Goal: Information Seeking & Learning: Learn about a topic

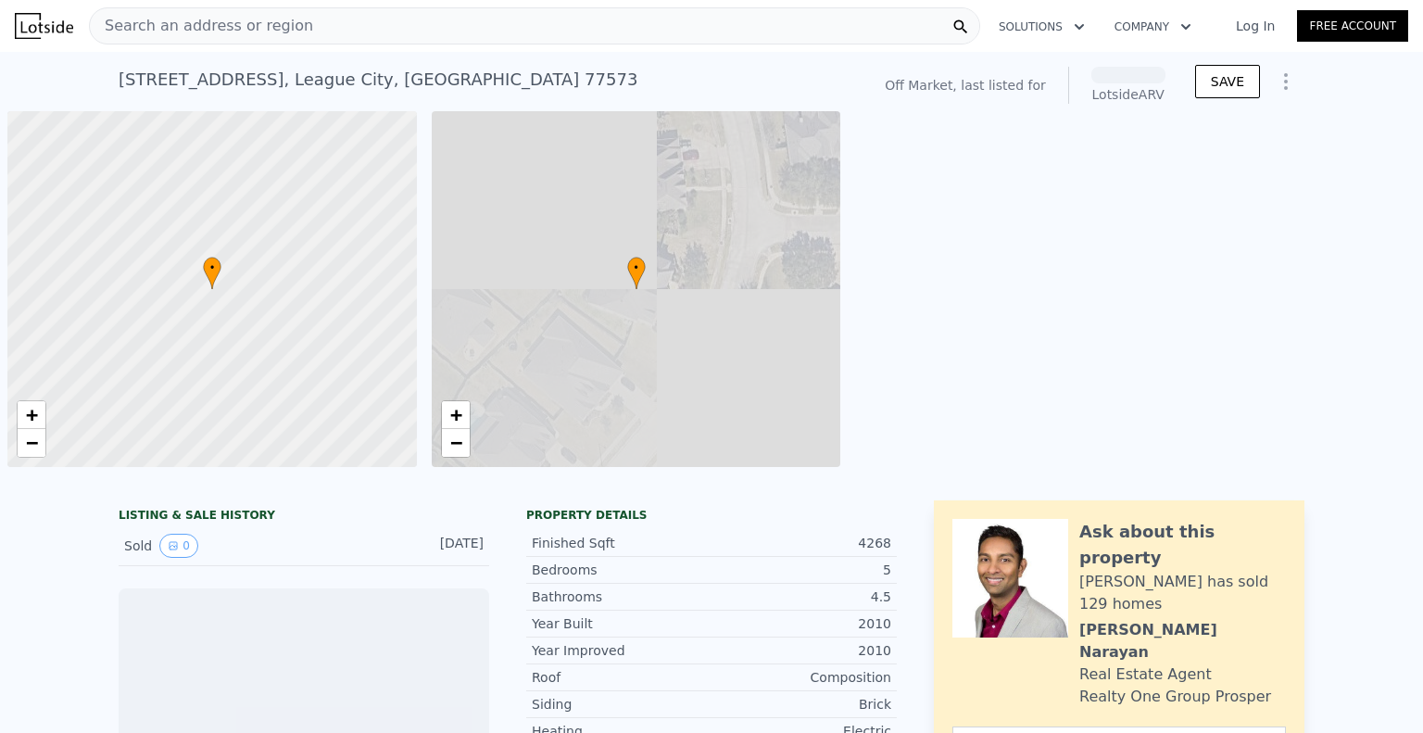
scroll to position [0, 7]
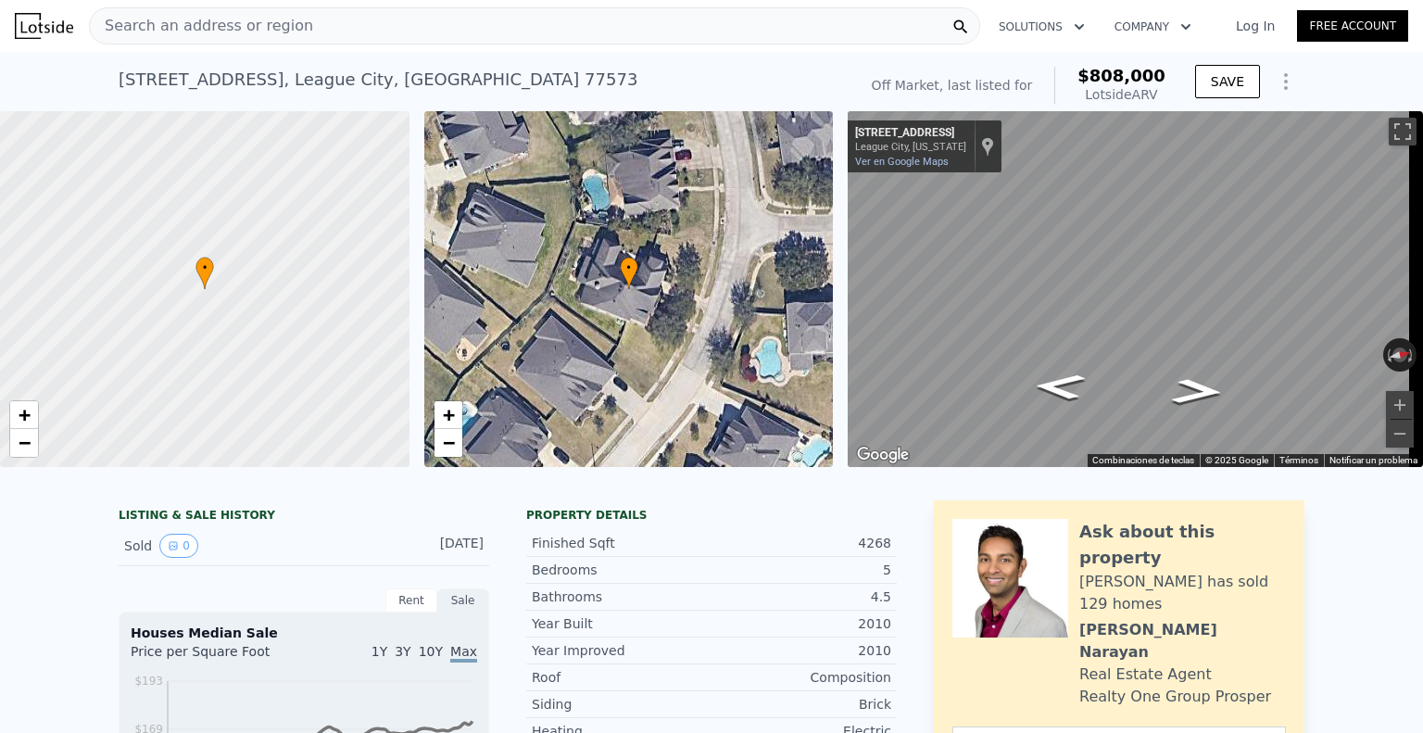
click at [789, 69] on div "[STREET_ADDRESS] No sales on record (~ARV $808k )" at bounding box center [484, 85] width 731 height 52
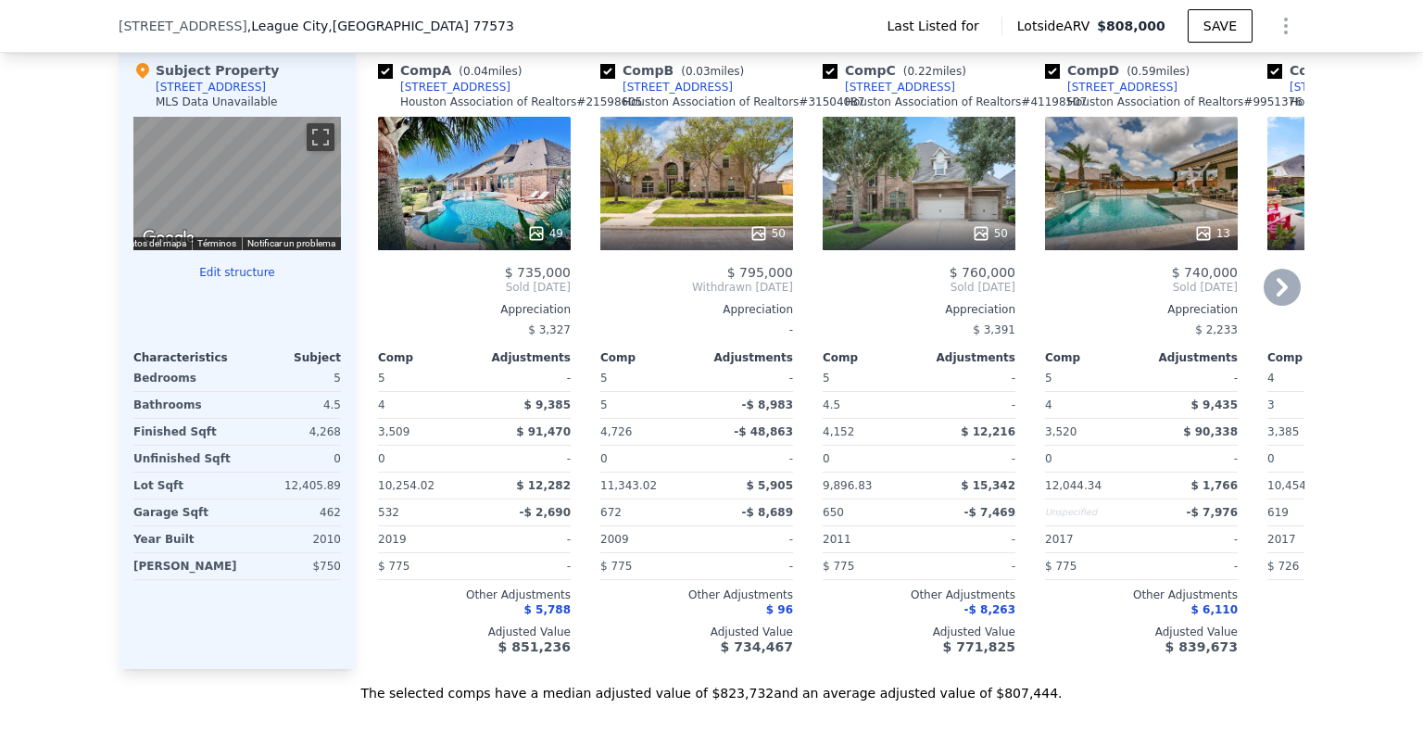
scroll to position [1660, 0]
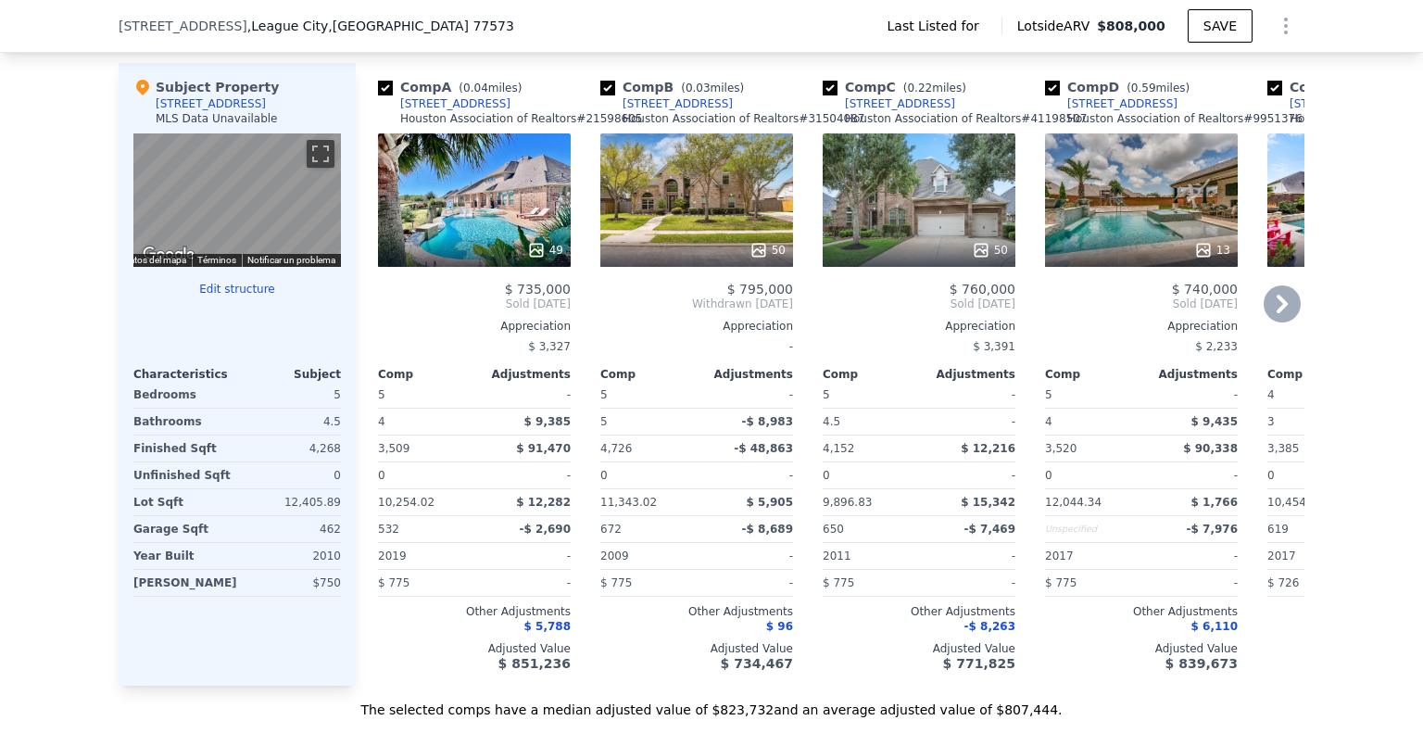
click at [721, 195] on div "50" at bounding box center [696, 199] width 193 height 133
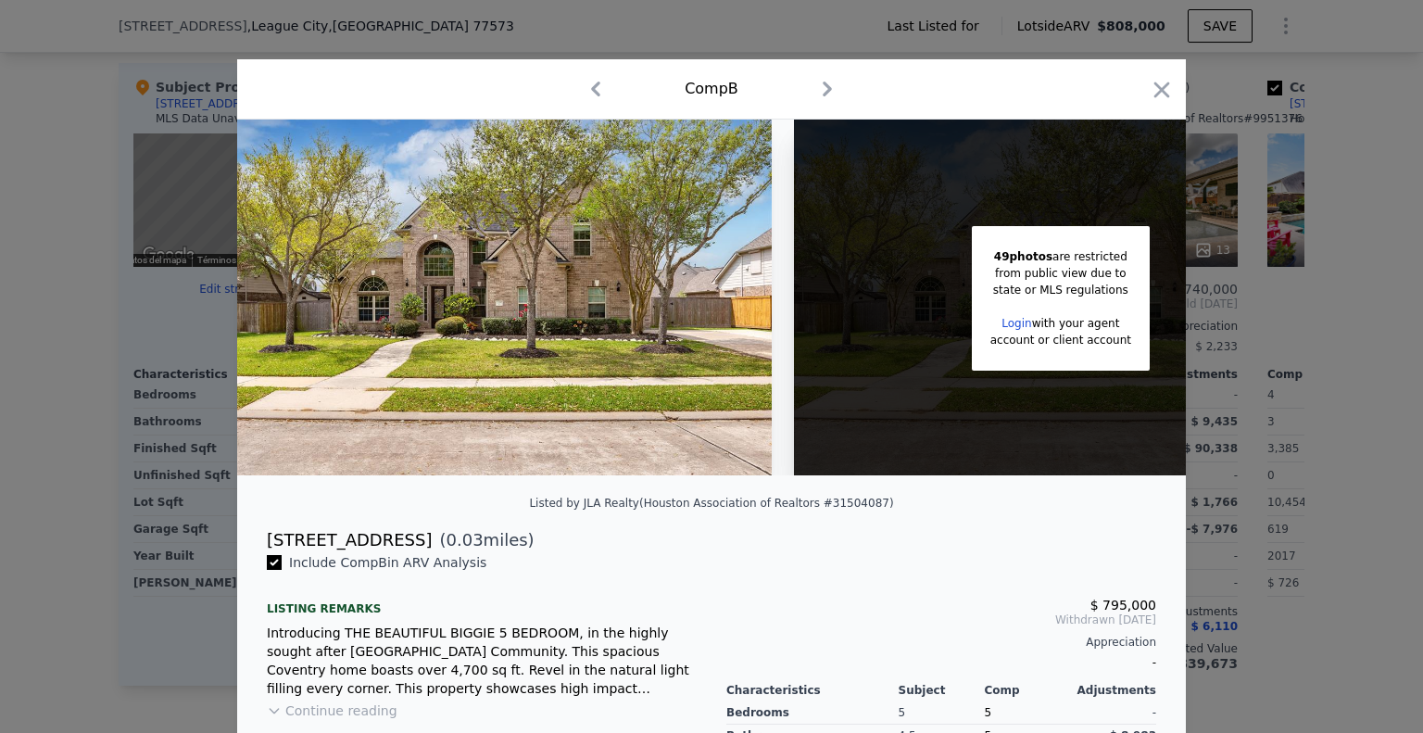
click at [819, 96] on icon "button" at bounding box center [827, 89] width 30 height 30
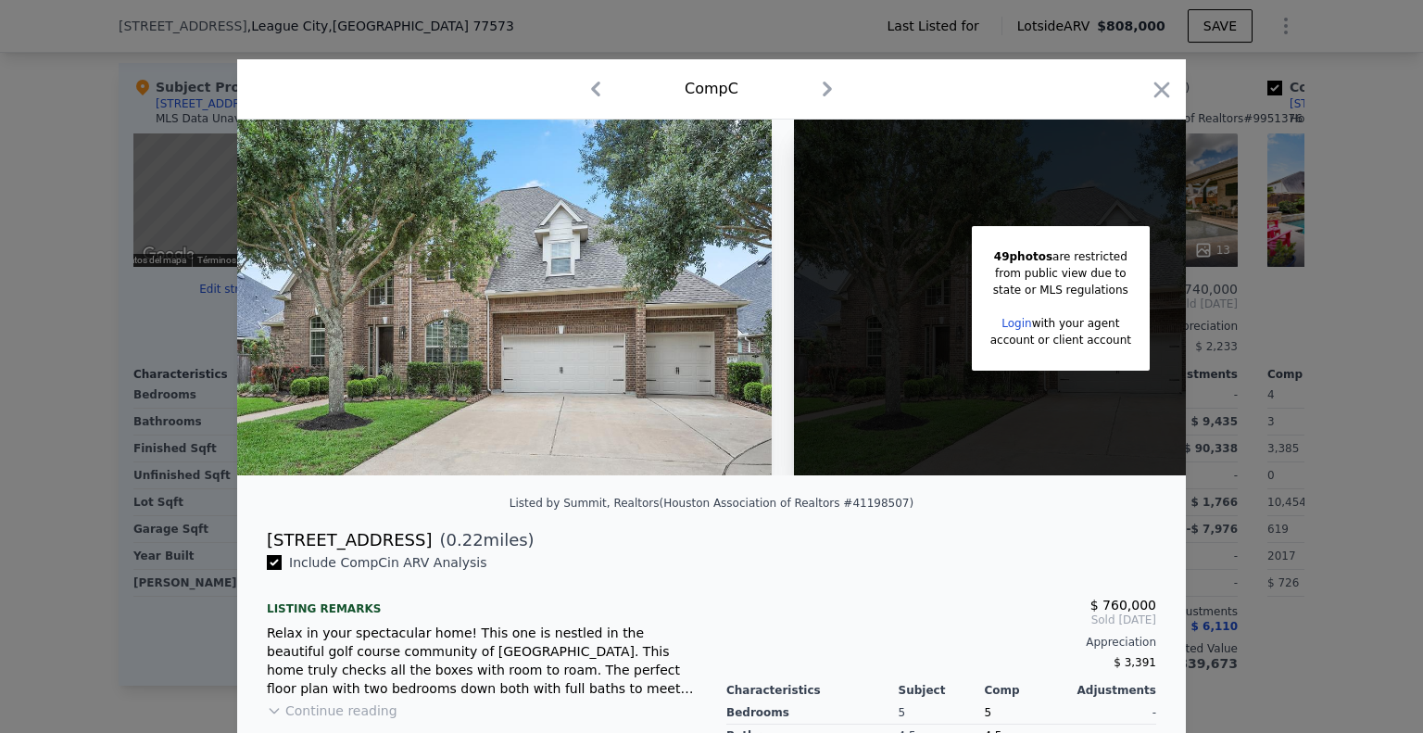
click at [581, 83] on icon "button" at bounding box center [596, 89] width 30 height 30
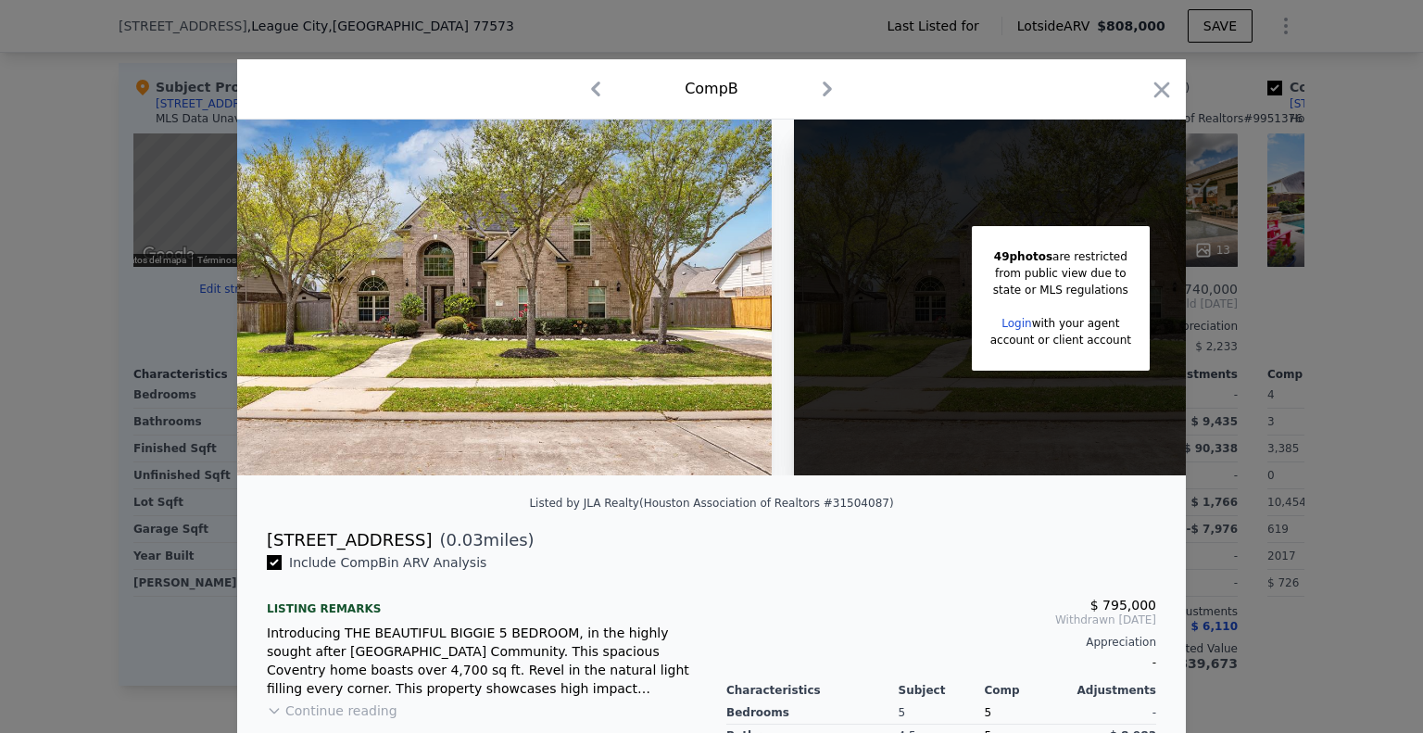
click at [1213, 160] on div at bounding box center [711, 366] width 1423 height 733
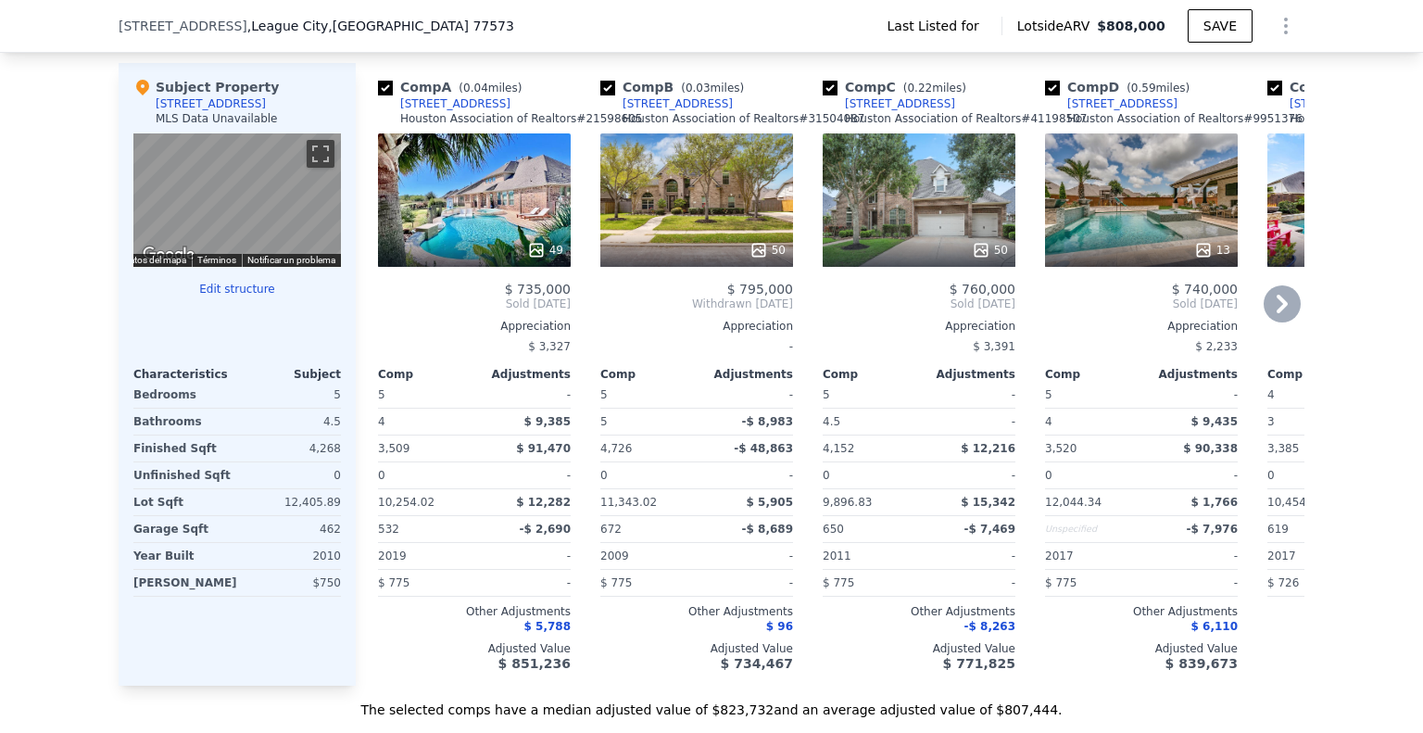
click at [1276, 274] on div "Comp A ( 0.04 miles) [STREET_ADDRESS] Association of Realtors # 21598605 49 $ 7…" at bounding box center [830, 374] width 949 height 622
click at [1279, 289] on icon at bounding box center [1281, 303] width 37 height 37
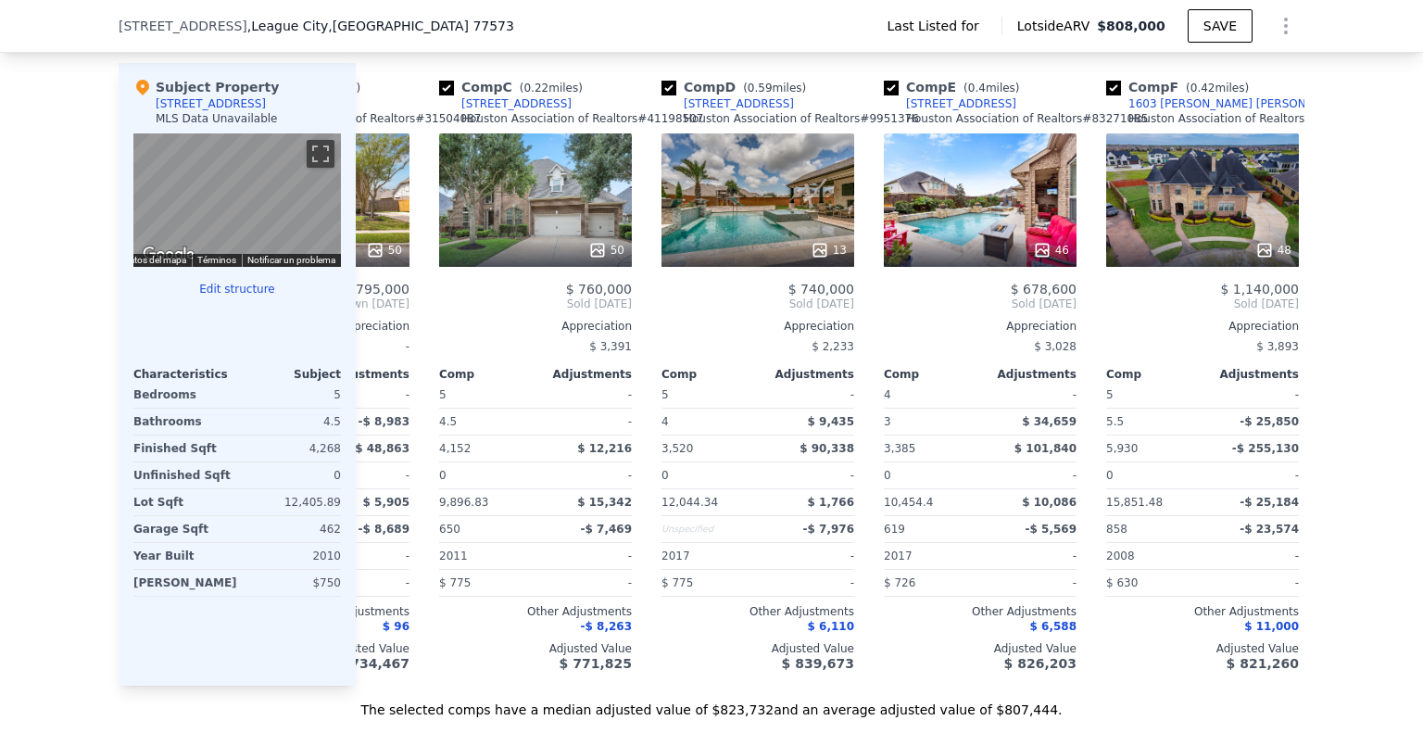
scroll to position [0, 445]
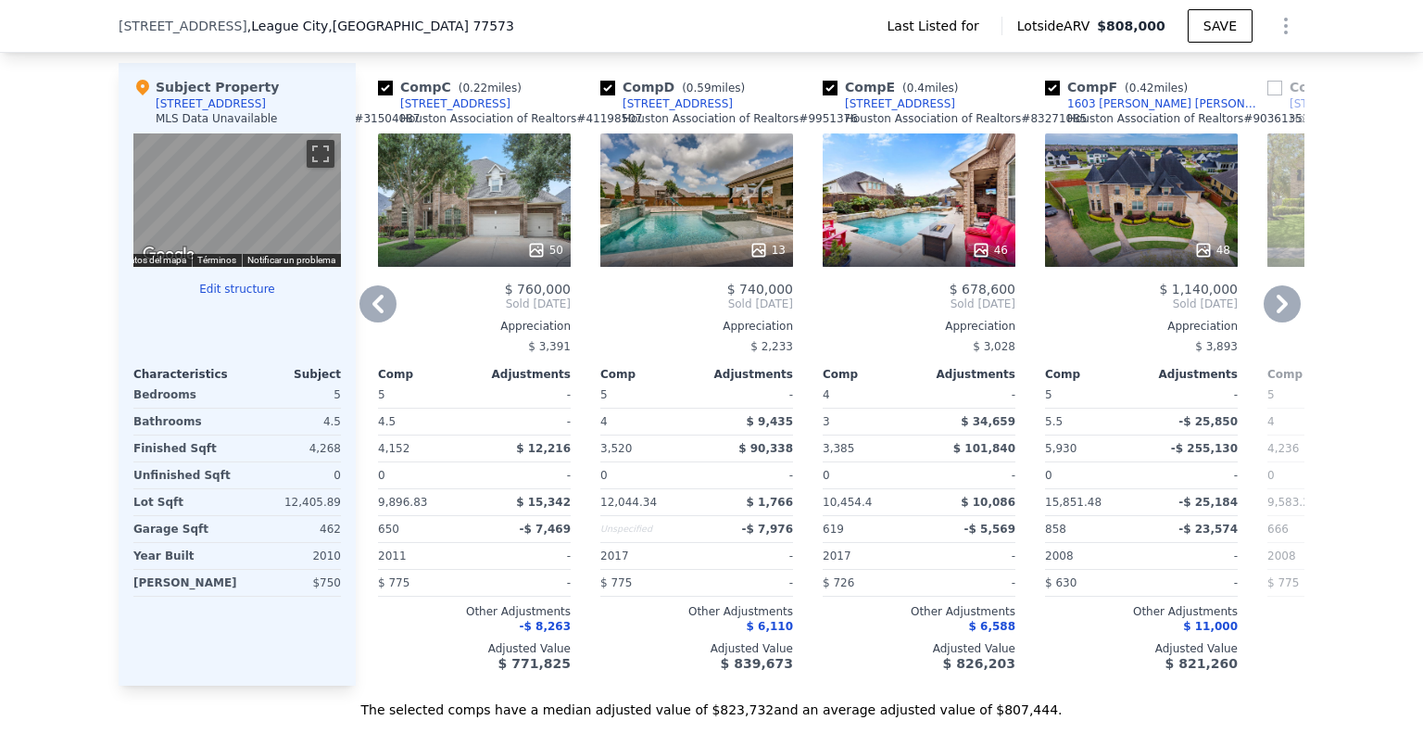
click at [1283, 295] on icon at bounding box center [1281, 303] width 37 height 37
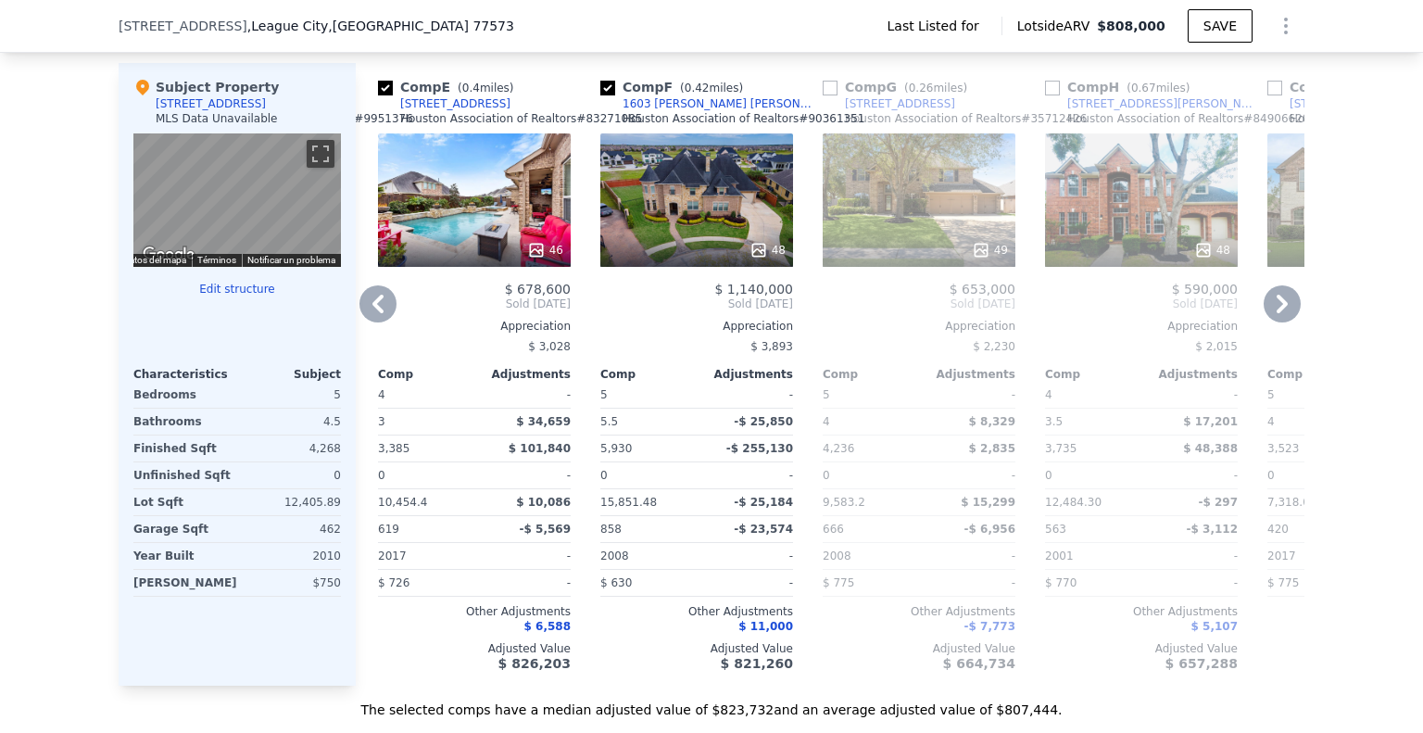
click at [1283, 295] on icon at bounding box center [1281, 303] width 37 height 37
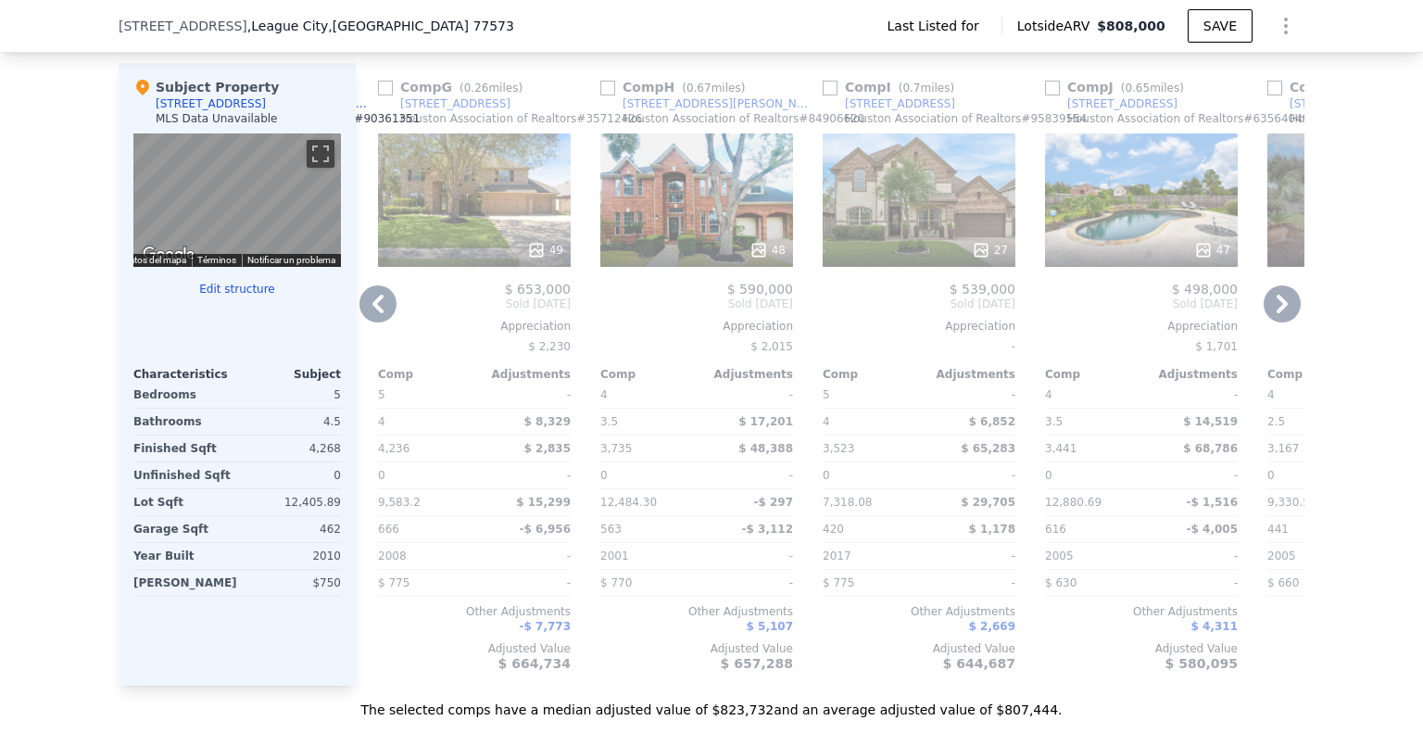
click at [372, 297] on icon at bounding box center [377, 304] width 11 height 19
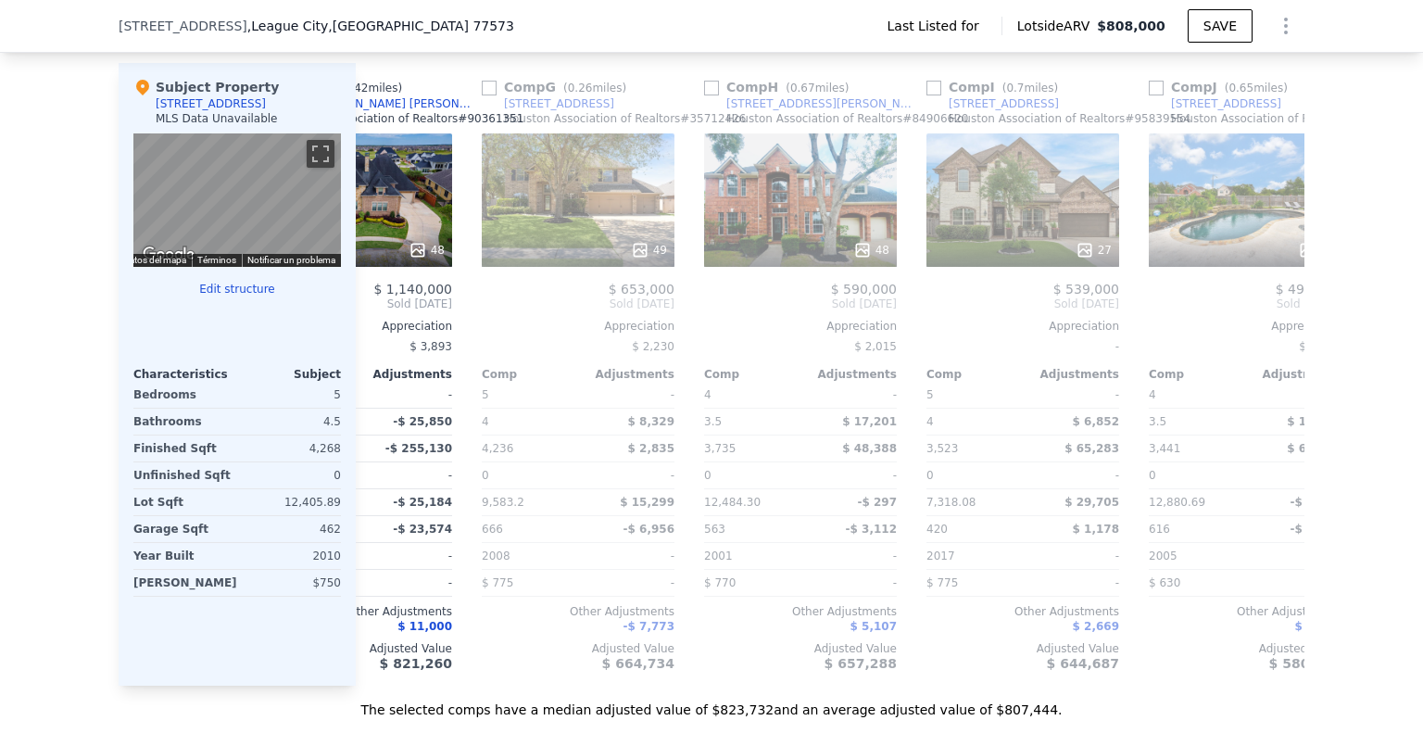
click at [371, 297] on span "Sold [DATE]" at bounding box center [355, 303] width 193 height 15
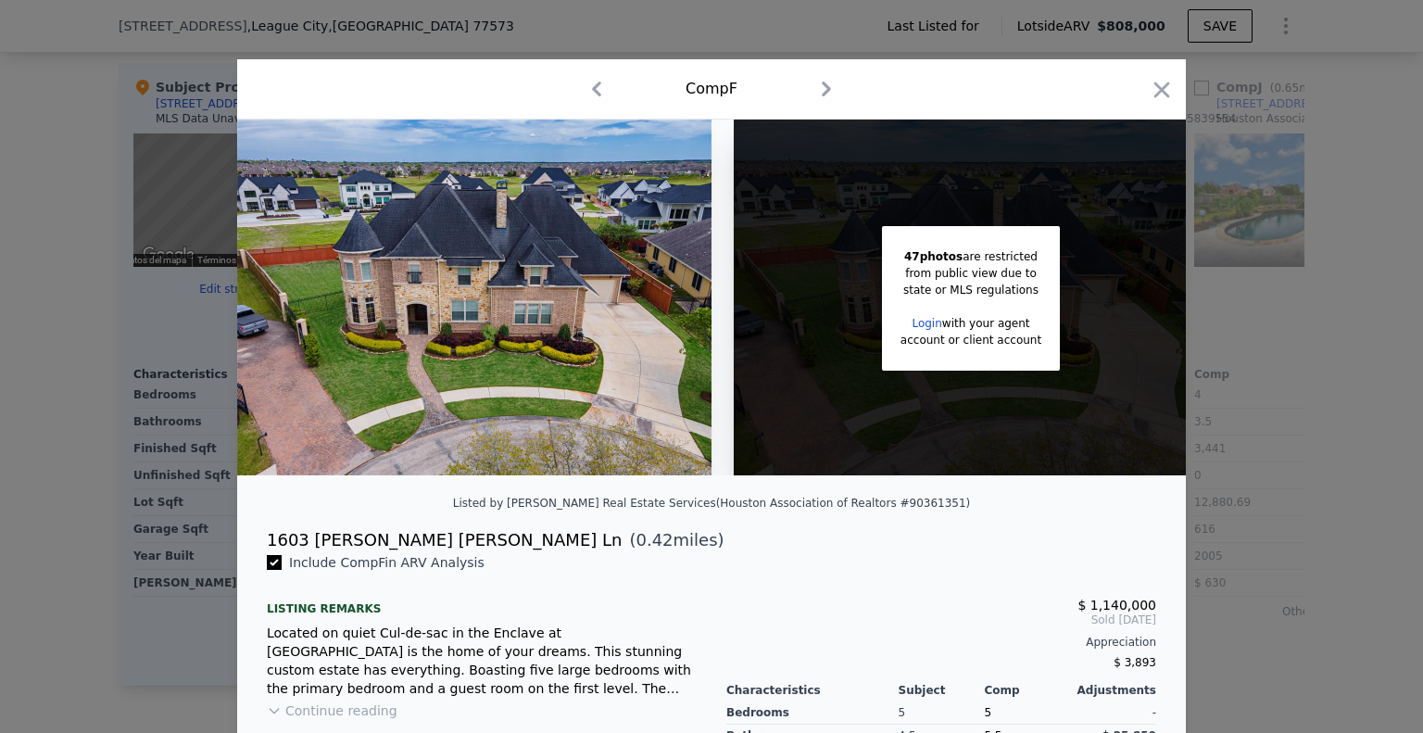
scroll to position [0, 889]
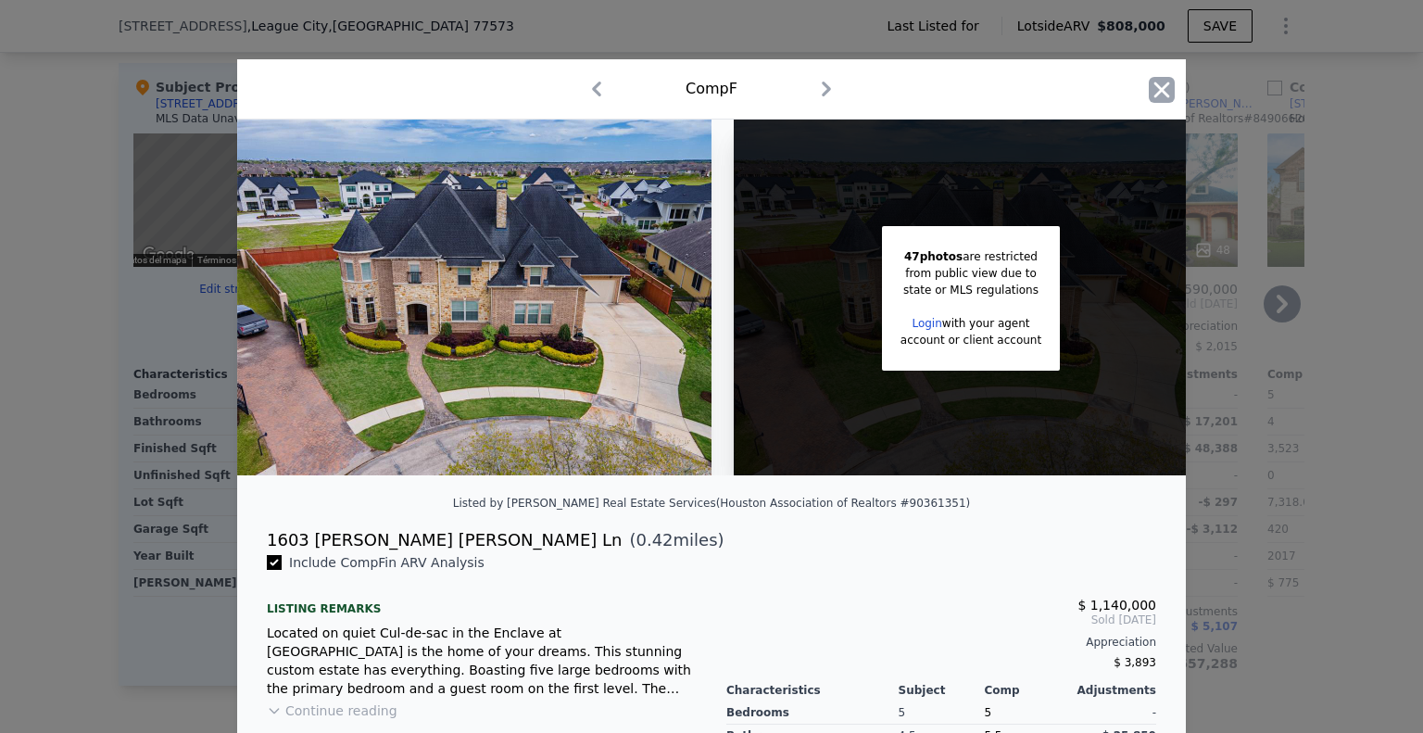
click at [1154, 92] on icon "button" at bounding box center [1162, 90] width 16 height 16
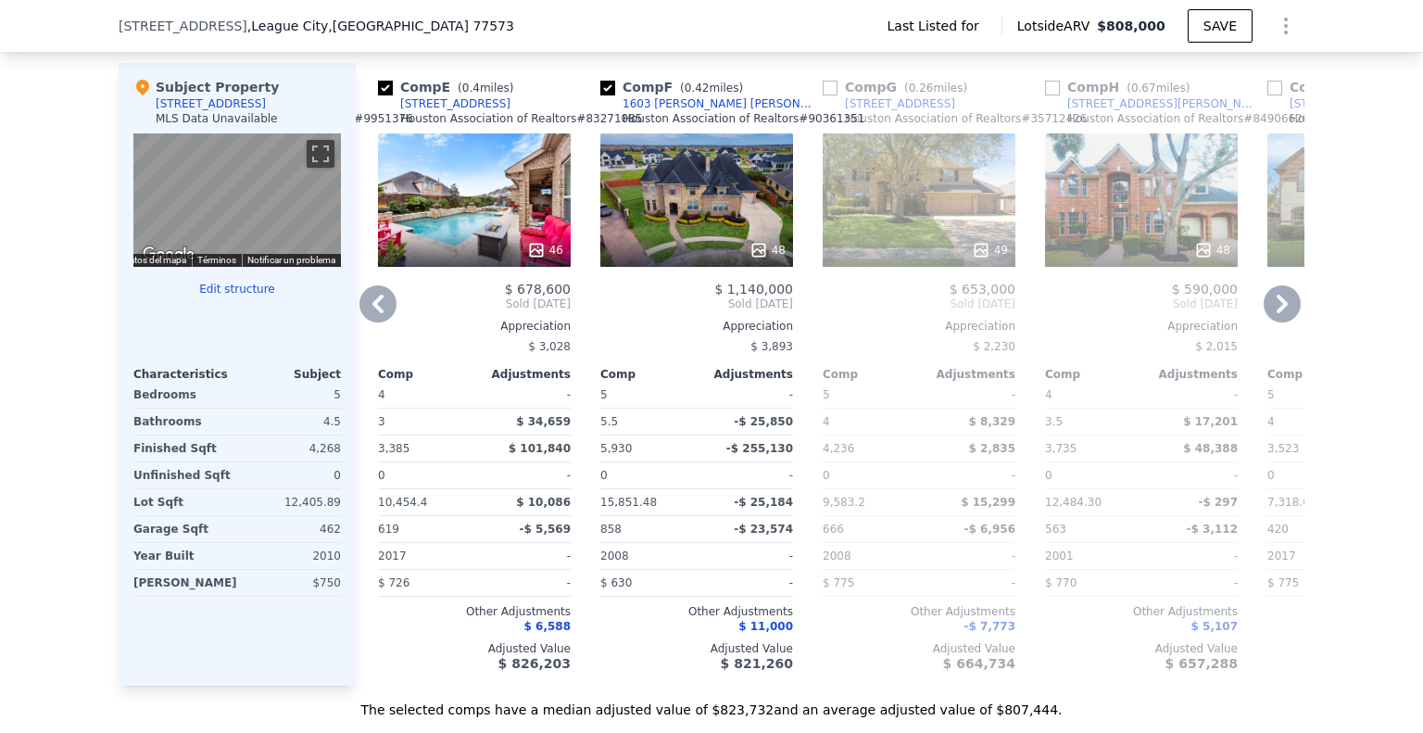
click at [377, 303] on icon at bounding box center [377, 303] width 37 height 37
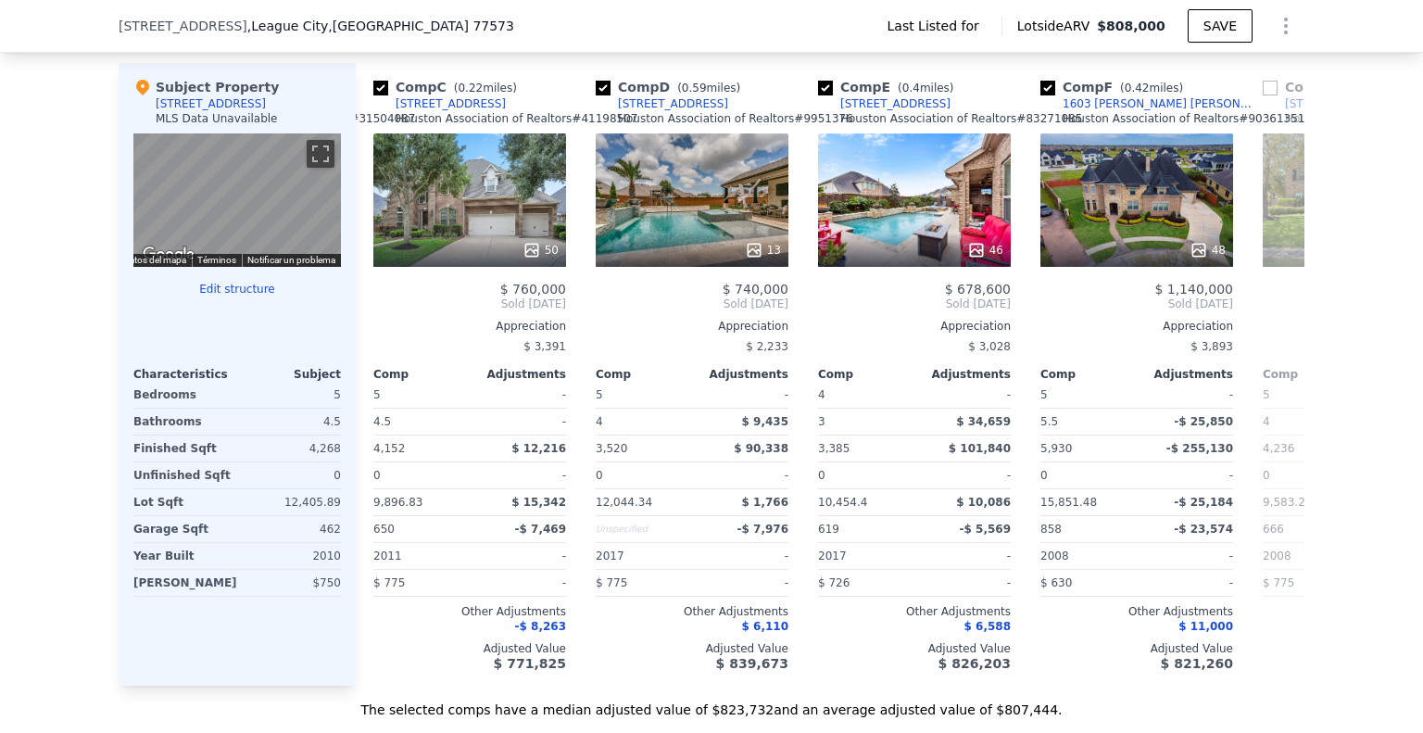
scroll to position [0, 445]
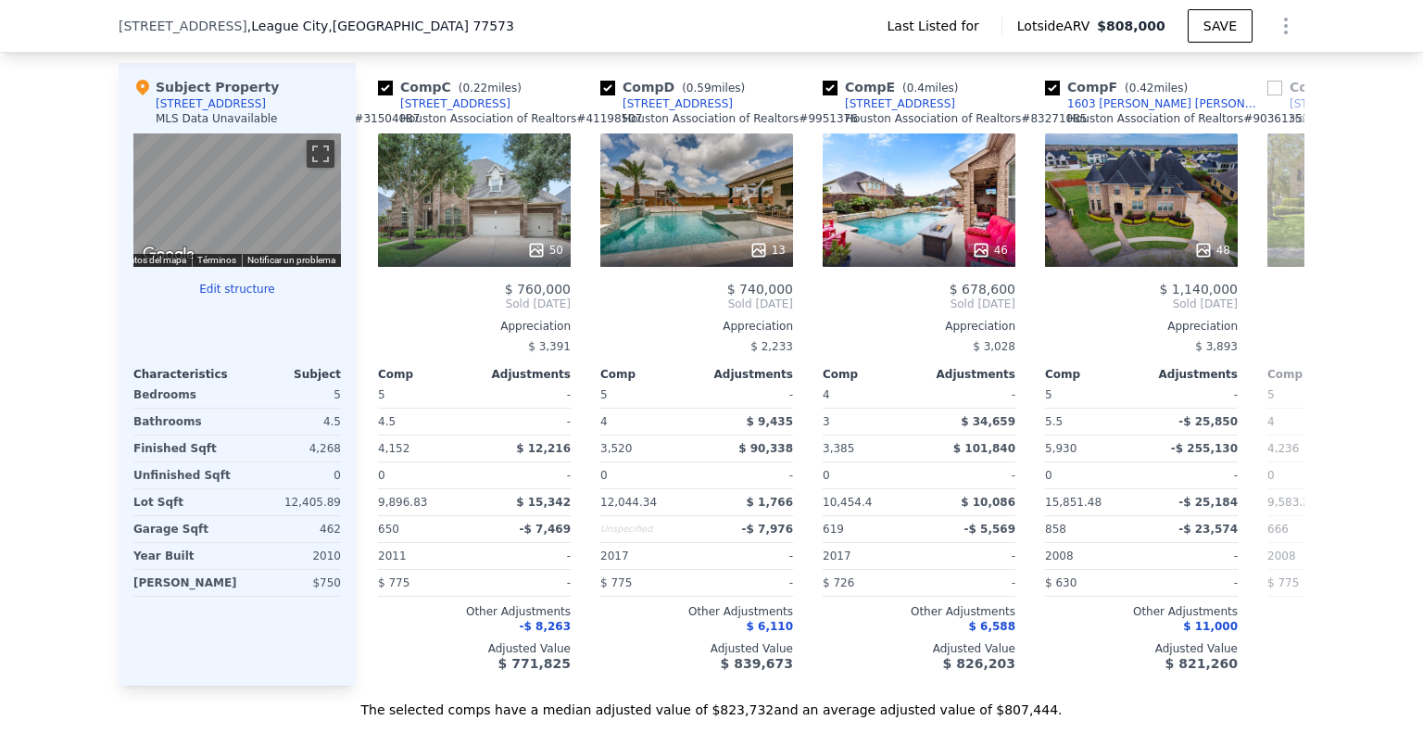
click at [378, 303] on div "$ 760,000 Sold [DATE] Appreciation $ 3,391 Comp Adjustments 5 - 4.5 - 4,152 $ 1…" at bounding box center [474, 476] width 193 height 389
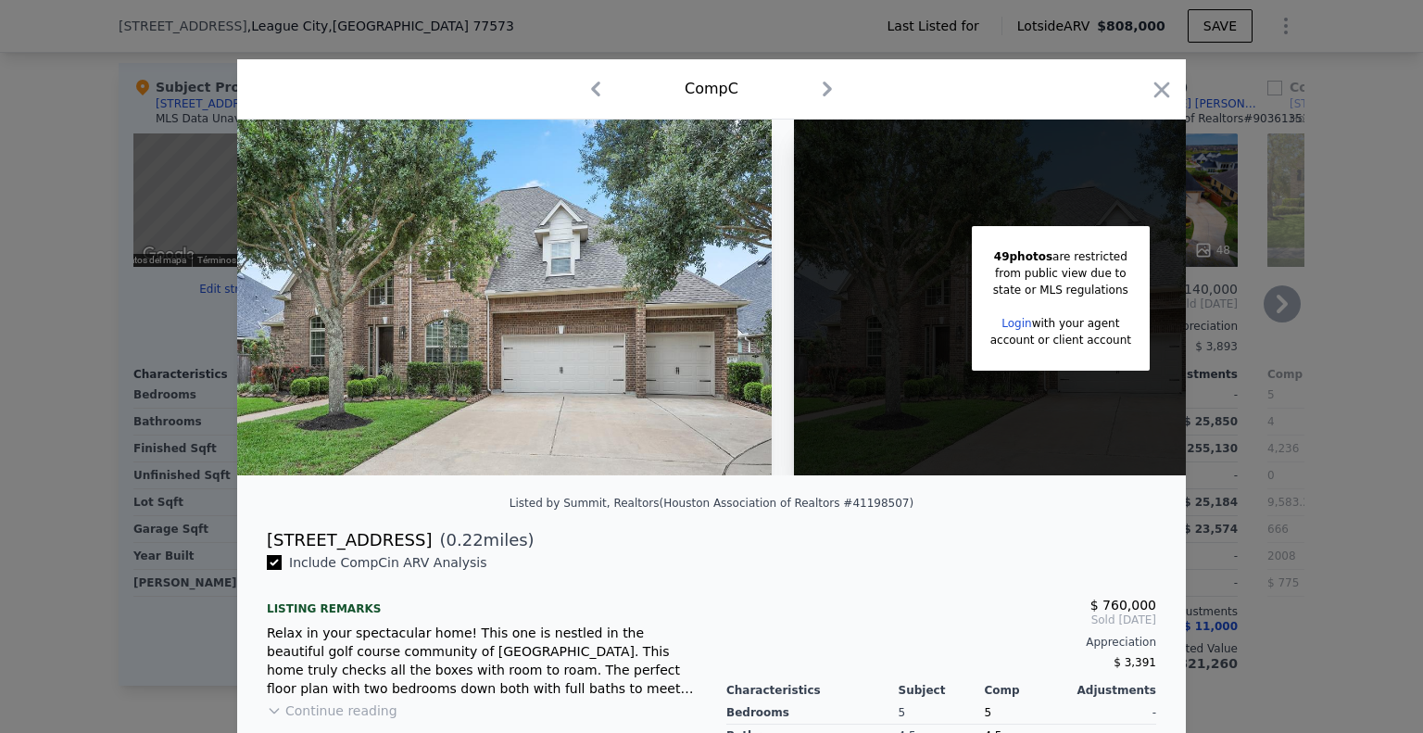
click at [1219, 282] on div at bounding box center [711, 366] width 1423 height 733
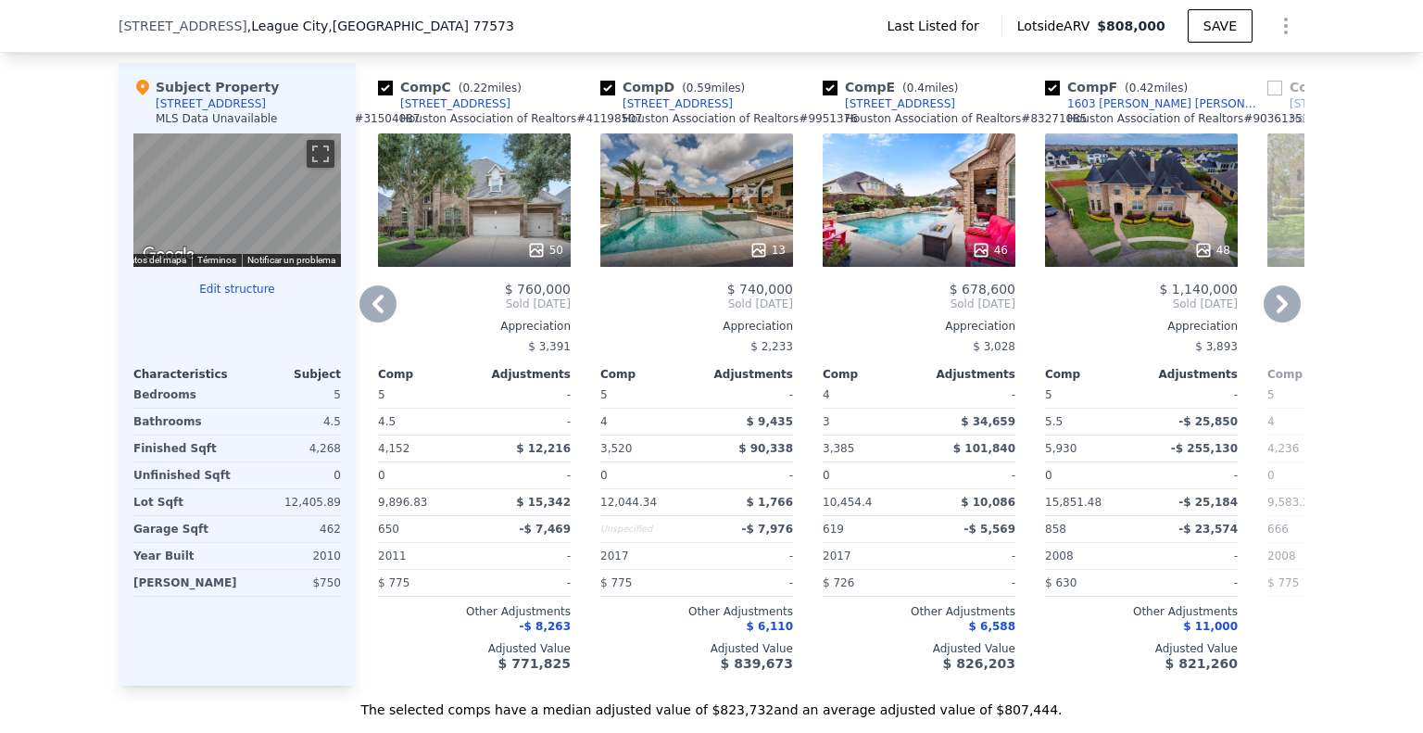
click at [359, 290] on icon at bounding box center [377, 303] width 37 height 37
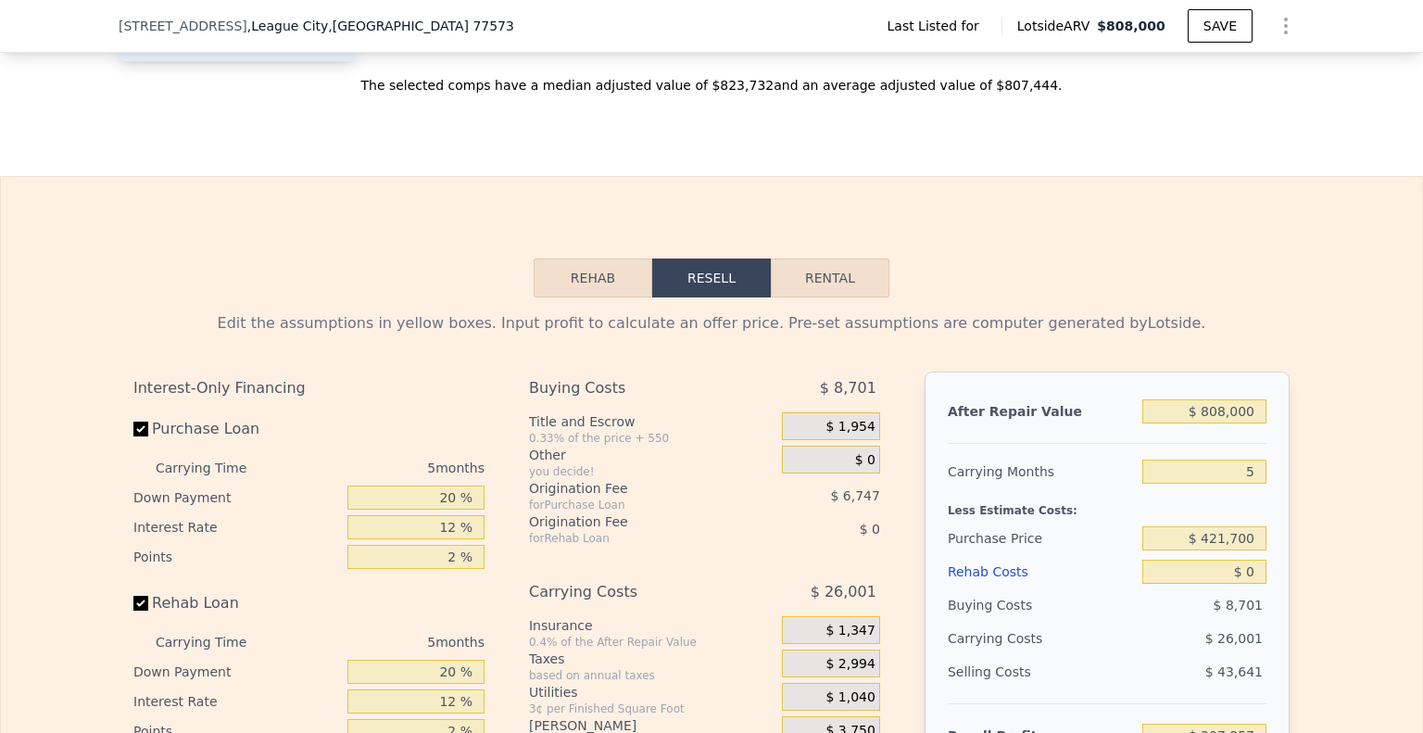
scroll to position [2308, 0]
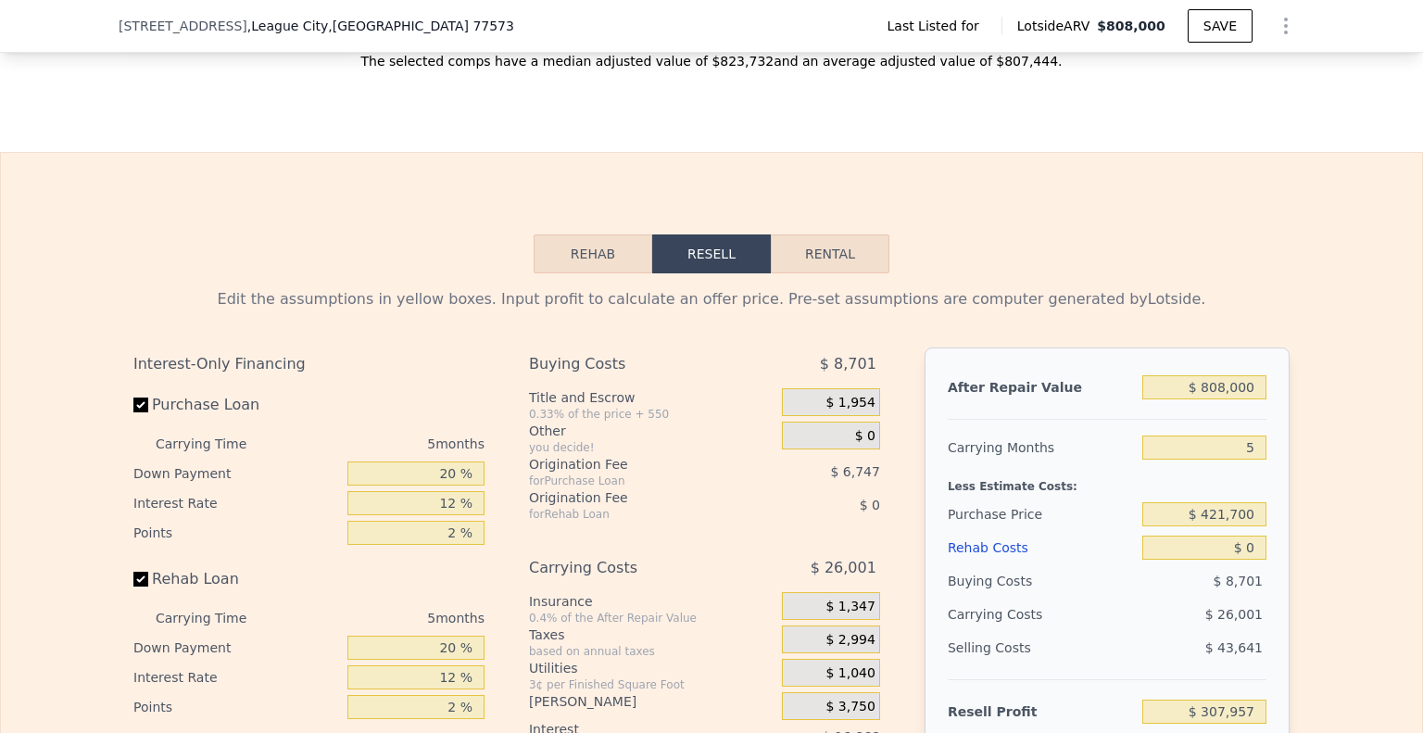
click at [836, 236] on div "Rehab Resell Rental Edit the assumptions in yellow boxes. Input profit to calcu…" at bounding box center [711, 612] width 1423 height 921
click at [876, 258] on button "Rental" at bounding box center [830, 253] width 119 height 39
select select "30"
